Goal: Task Accomplishment & Management: Manage account settings

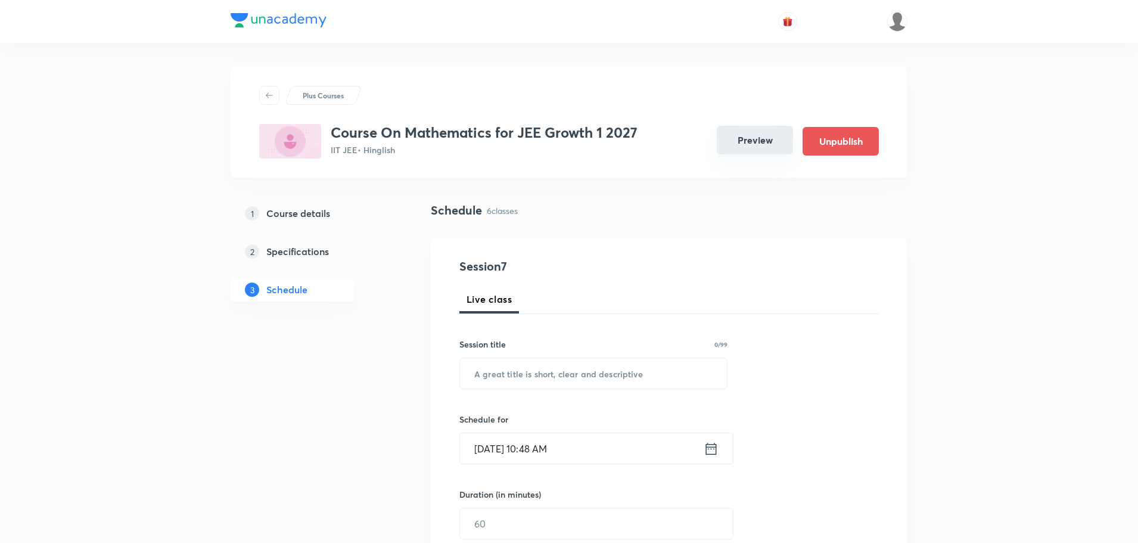
click at [753, 136] on button "Preview" at bounding box center [754, 140] width 76 height 29
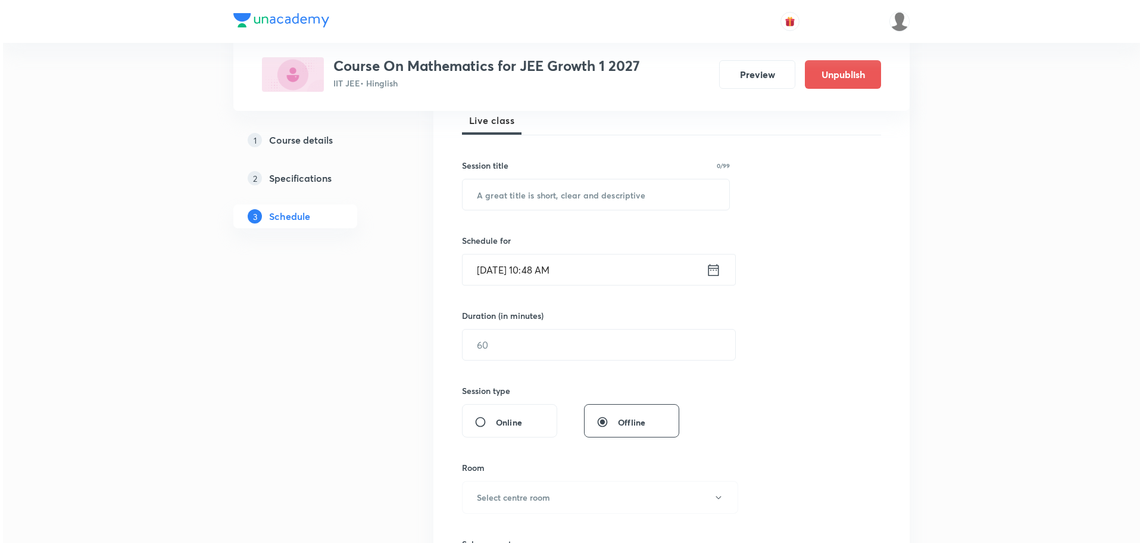
scroll to position [966, 0]
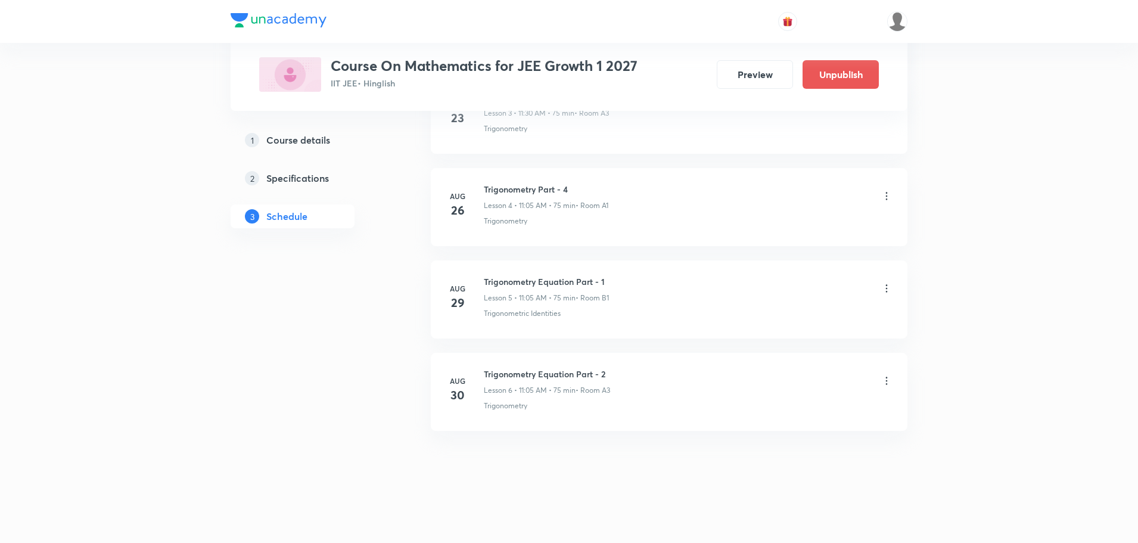
click at [884, 381] on icon at bounding box center [886, 381] width 12 height 12
click at [824, 408] on li "Edit" at bounding box center [825, 411] width 130 height 22
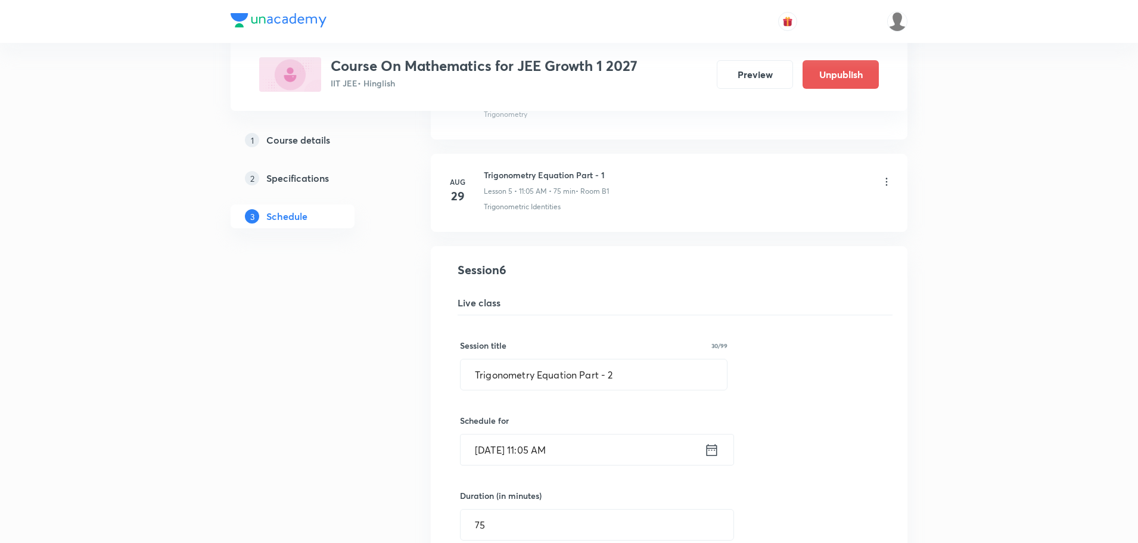
scroll to position [460, 0]
click at [537, 373] on input "Trigonometry Equation Part - 2" at bounding box center [593, 373] width 266 height 30
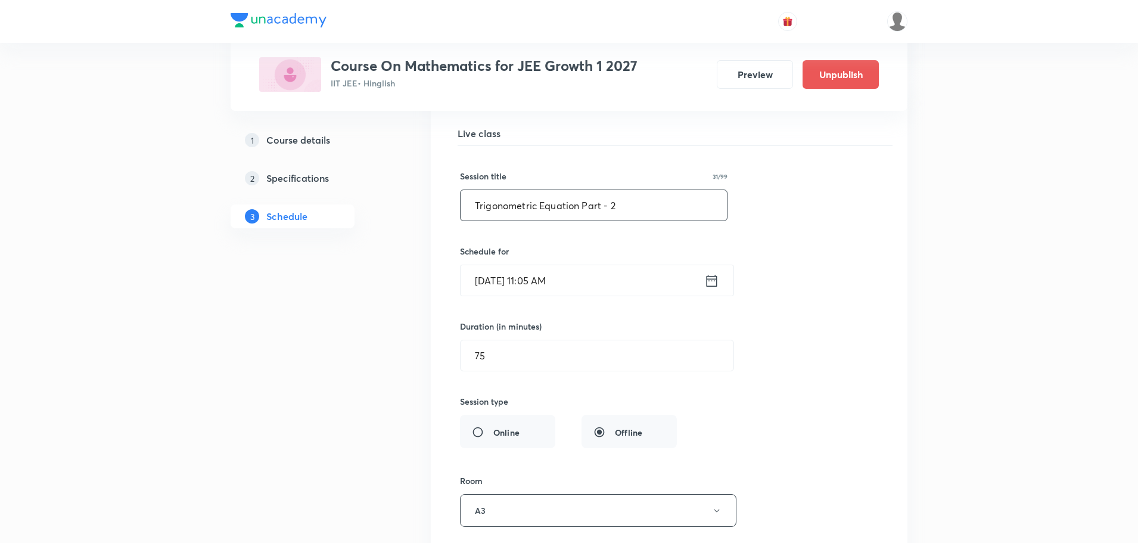
scroll to position [877, 0]
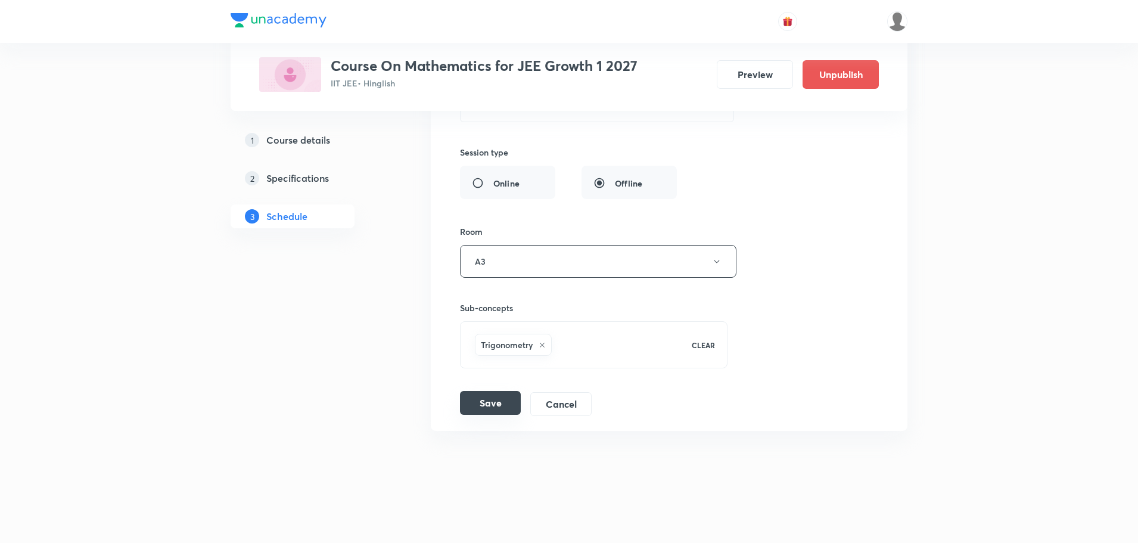
type input "Trigonometric Equation Part - 2"
click at [479, 406] on button "Save" at bounding box center [490, 403] width 61 height 24
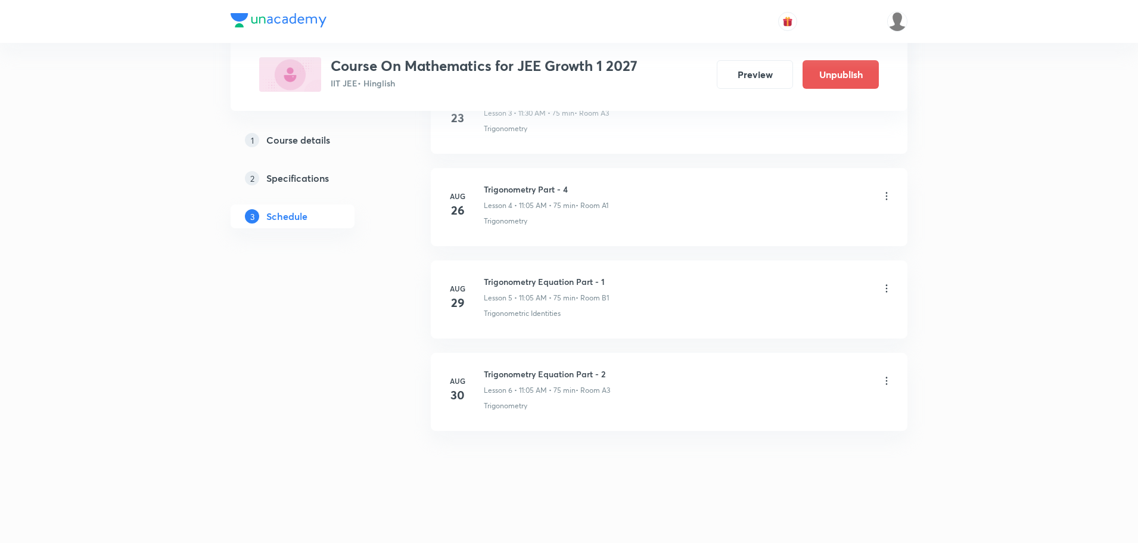
scroll to position [419, 0]
click at [891, 288] on icon at bounding box center [886, 288] width 12 height 12
click at [688, 437] on div at bounding box center [571, 271] width 1143 height 543
click at [885, 289] on icon at bounding box center [886, 288] width 12 height 12
click at [790, 321] on li "Edit" at bounding box center [825, 318] width 130 height 22
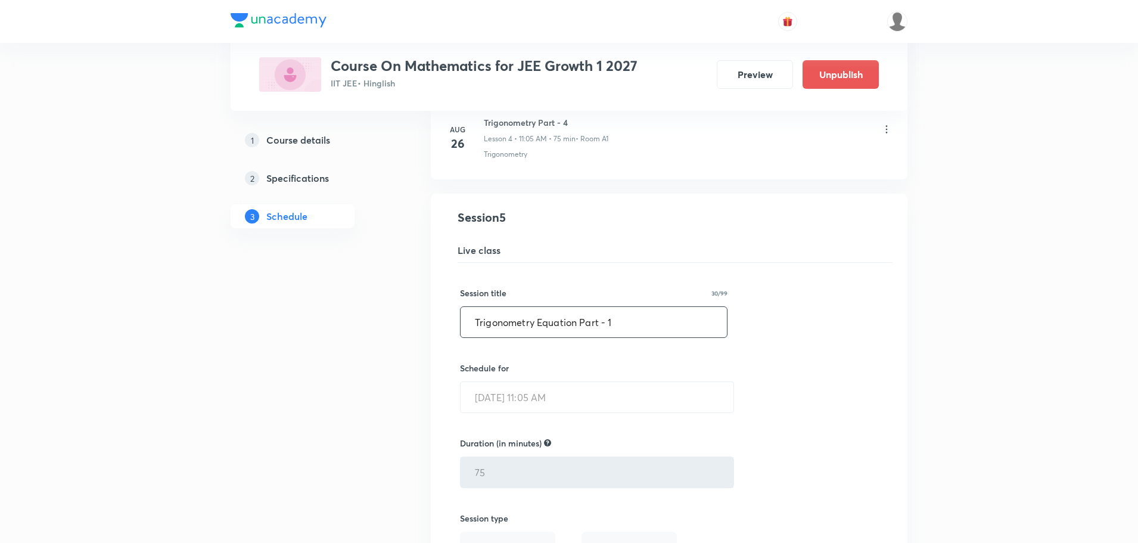
click at [531, 324] on input "Trigonometry Equation Part - 1" at bounding box center [593, 322] width 266 height 30
click at [533, 325] on input "Trigonometry Equation Part - 1" at bounding box center [593, 322] width 266 height 30
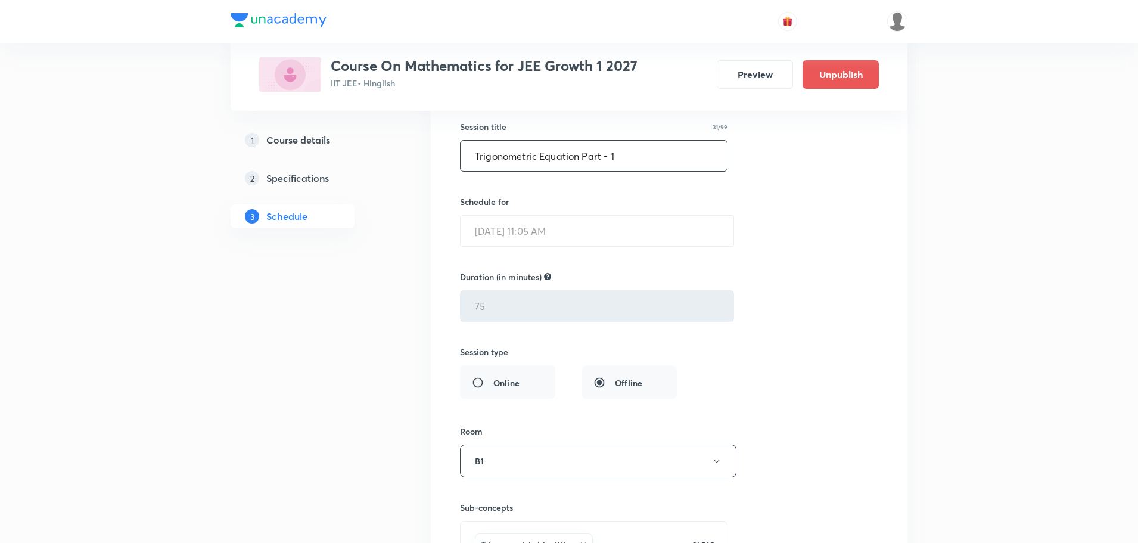
scroll to position [776, 0]
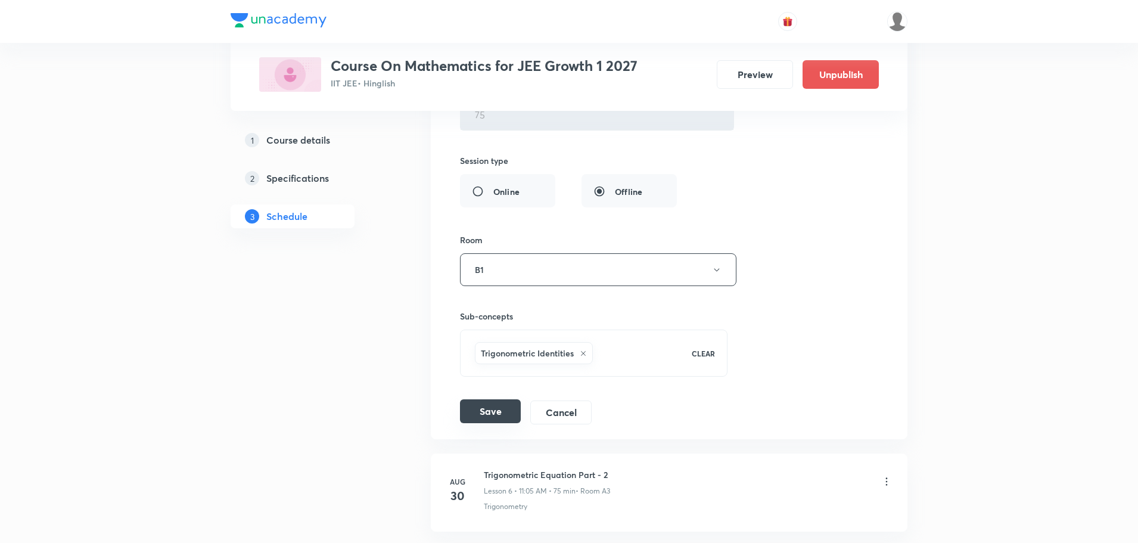
type input "Trigonometric Equation Part - 1"
click at [485, 413] on button "Save" at bounding box center [490, 411] width 61 height 24
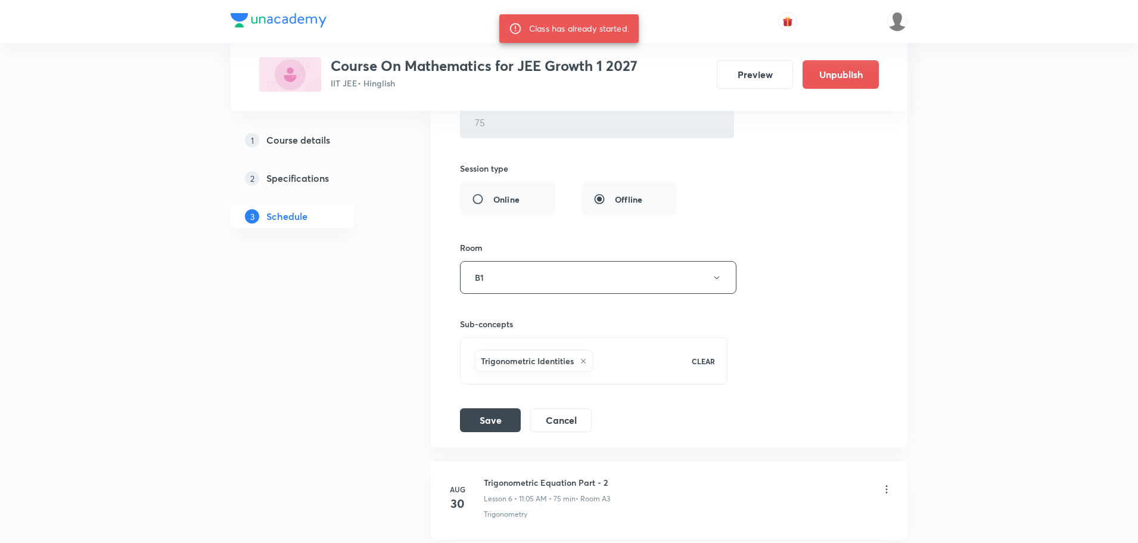
click at [485, 413] on button "Save" at bounding box center [490, 420] width 61 height 24
click at [562, 424] on button "Cancel" at bounding box center [560, 419] width 61 height 24
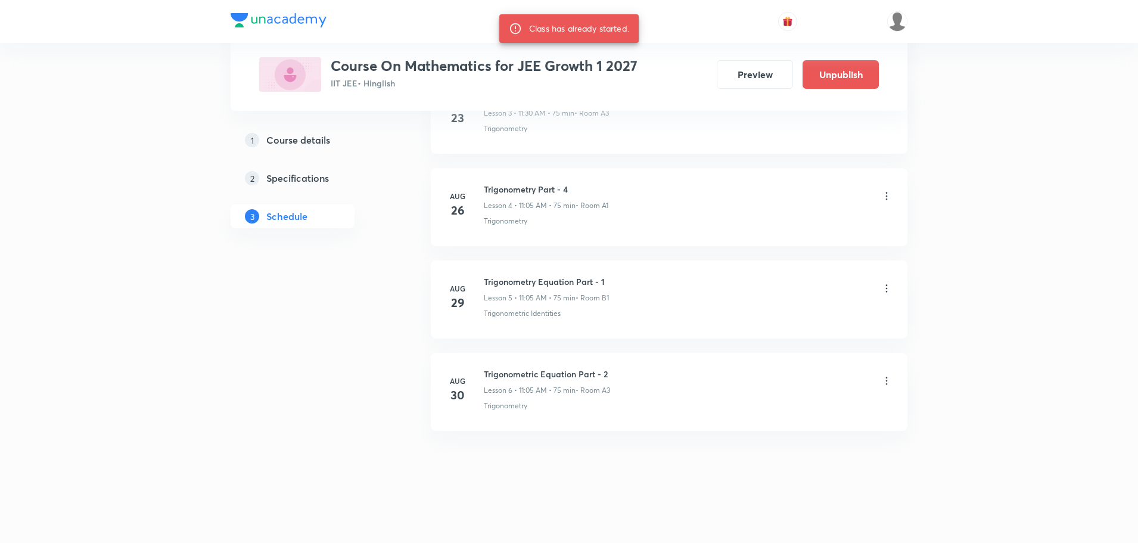
scroll to position [419, 0]
